Goal: Task Accomplishment & Management: Complete application form

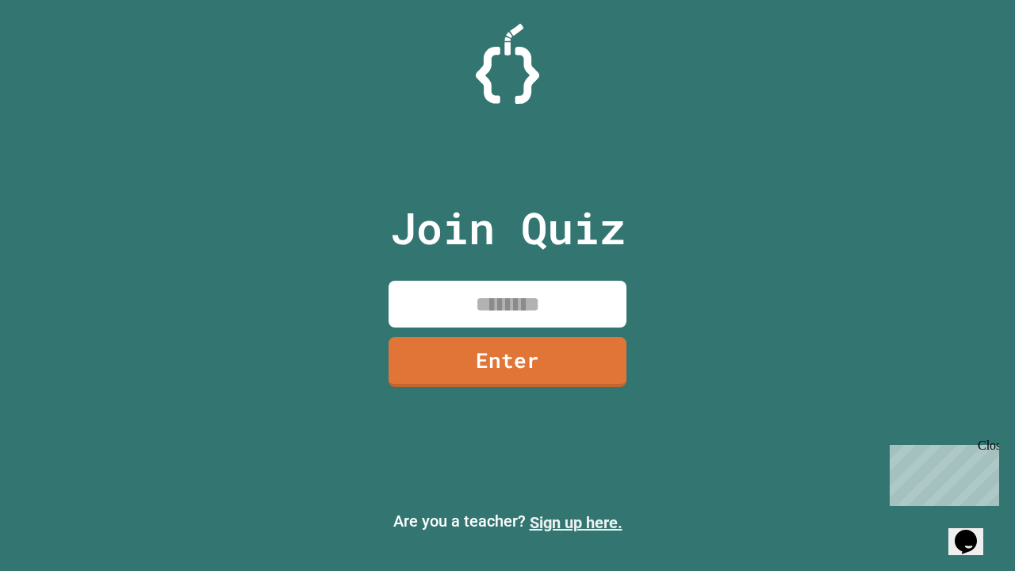
click at [576, 523] on link "Sign up here." at bounding box center [576, 522] width 93 height 19
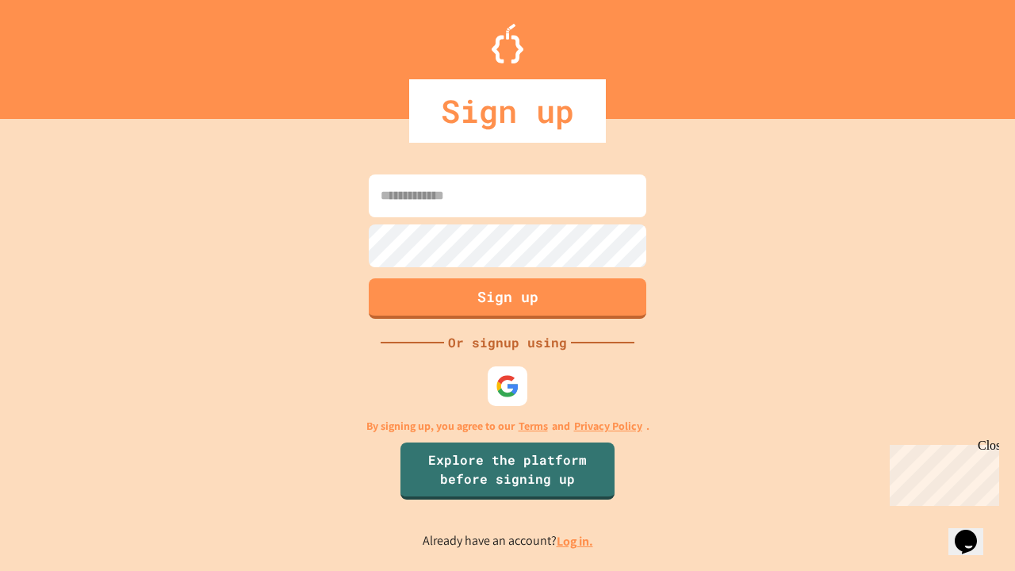
click at [576, 541] on link "Log in." at bounding box center [575, 541] width 36 height 17
